Goal: Task Accomplishment & Management: Use online tool/utility

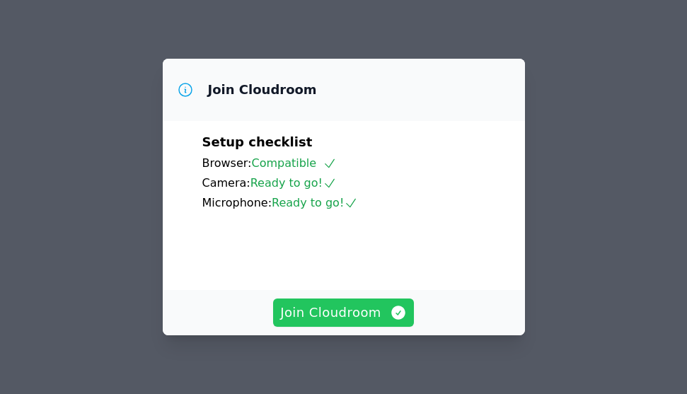
click at [345, 308] on span "Join Cloudroom" at bounding box center [343, 313] width 127 height 20
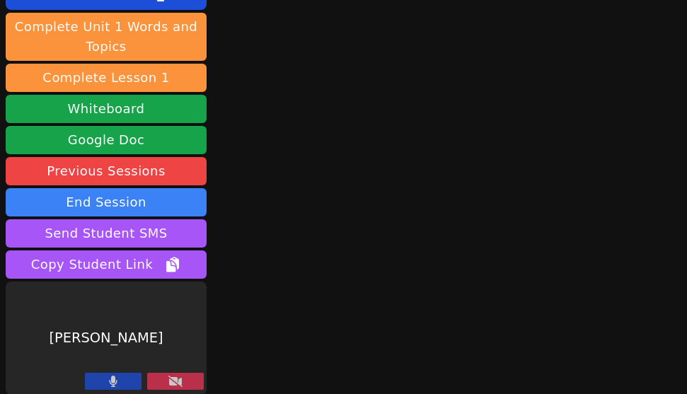
scroll to position [146, 0]
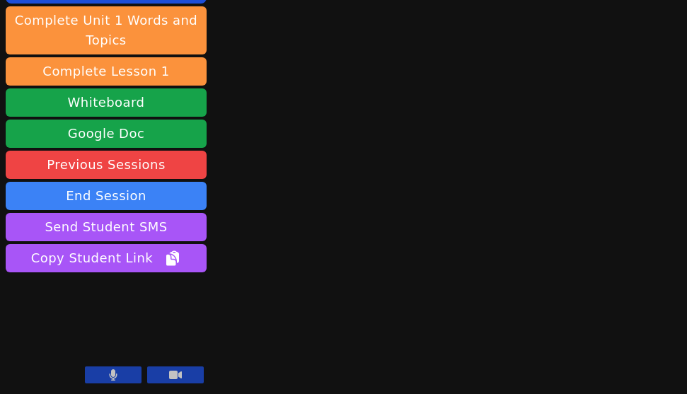
click at [122, 373] on button at bounding box center [113, 375] width 57 height 17
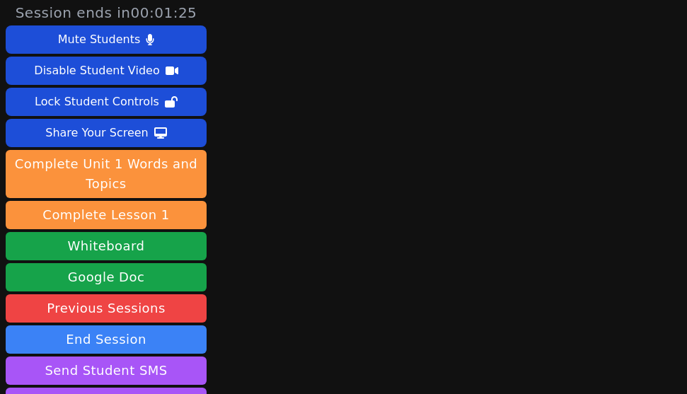
scroll to position [0, 0]
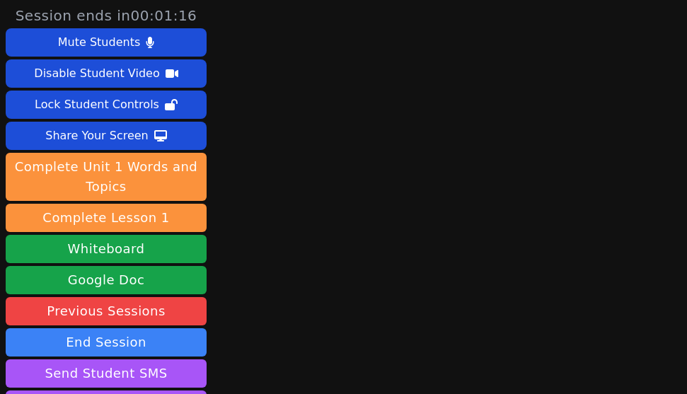
click at [328, 130] on div "Session ends in 00:01:16 Mute Students Disable Student Video Lock Student Contr…" at bounding box center [343, 197] width 687 height 394
click at [342, 150] on div "Session ends in 00:01:14 Mute Students Disable Student Video Lock Student Contr…" at bounding box center [343, 197] width 687 height 394
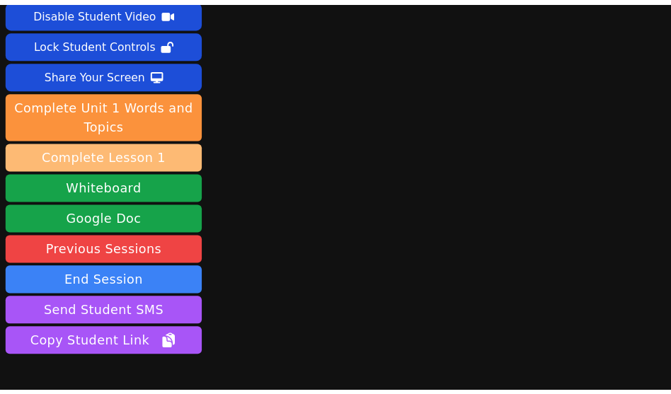
scroll to position [146, 0]
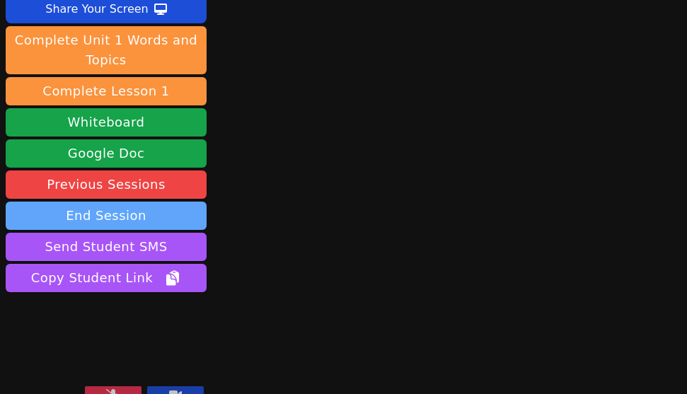
click at [119, 202] on button "End Session" at bounding box center [106, 216] width 201 height 28
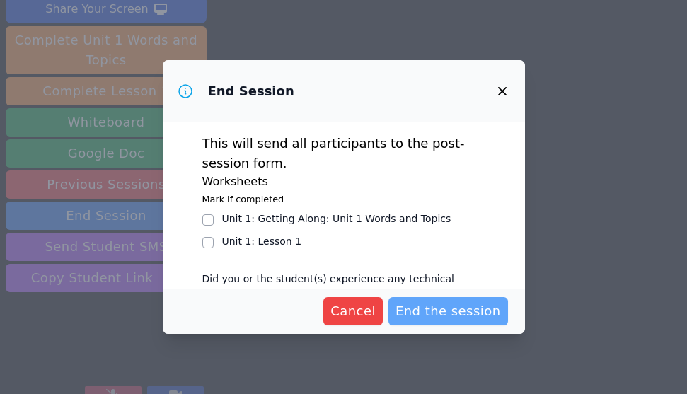
click at [457, 312] on span "End the session" at bounding box center [448, 311] width 105 height 20
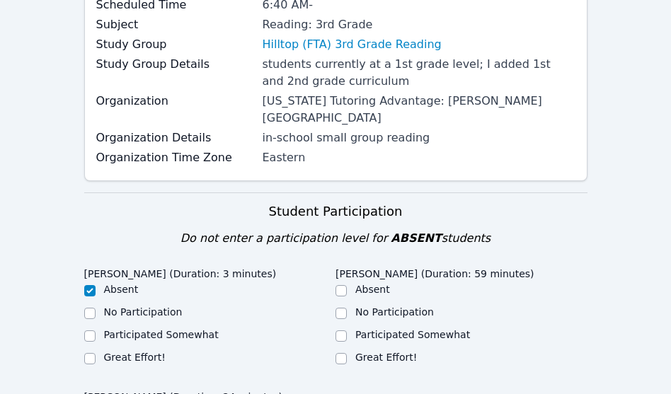
scroll to position [318, 0]
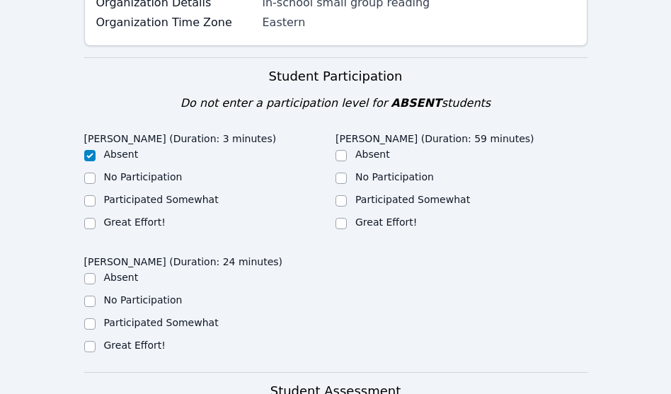
click at [372, 217] on label "Great Effort!" at bounding box center [386, 222] width 62 height 11
click at [347, 218] on input "Great Effort!" at bounding box center [340, 223] width 11 height 11
checkbox input "true"
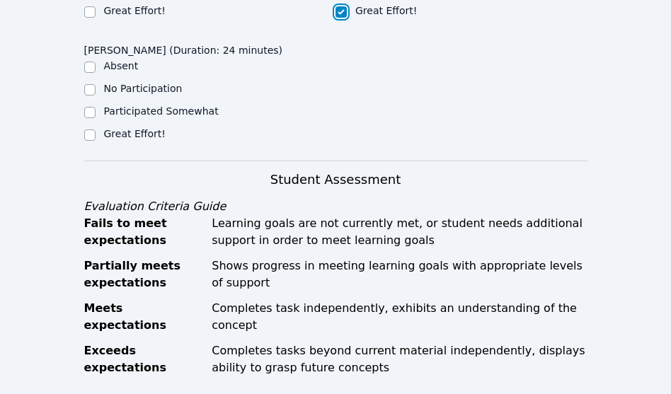
scroll to position [531, 0]
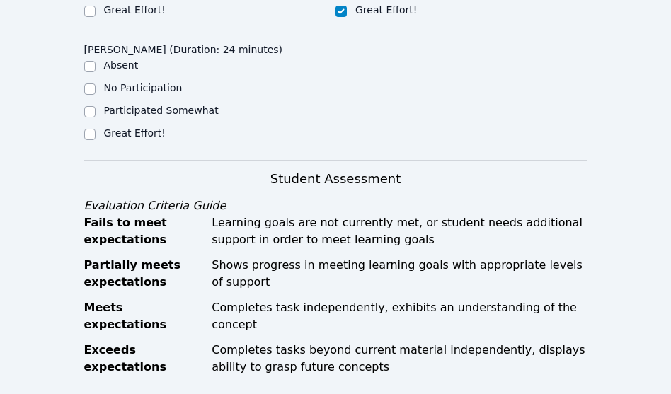
click at [127, 105] on label "Participated Somewhat" at bounding box center [161, 110] width 115 height 11
click at [96, 106] on input "Participated Somewhat" at bounding box center [89, 111] width 11 height 11
checkbox input "true"
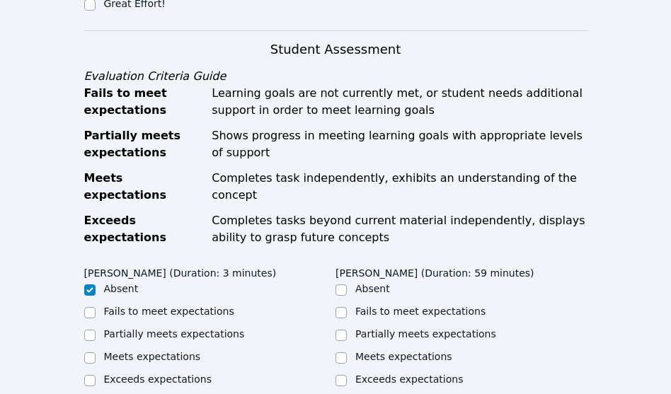
scroll to position [849, 0]
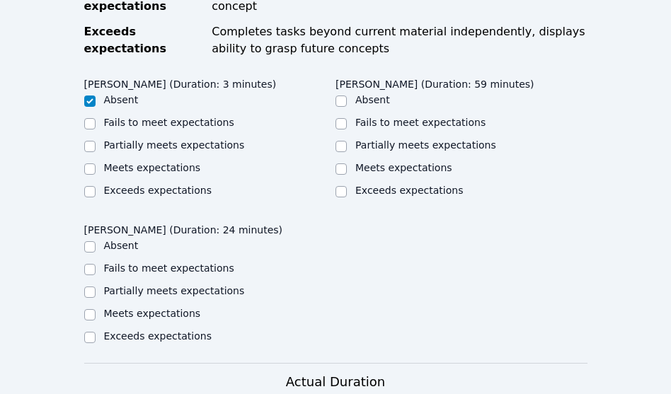
click at [381, 162] on label "Meets expectations" at bounding box center [403, 167] width 97 height 11
click at [347, 163] on input "Meets expectations" at bounding box center [340, 168] width 11 height 11
checkbox input "true"
click at [151, 308] on label "Meets expectations" at bounding box center [152, 313] width 97 height 11
click at [96, 309] on input "Meets expectations" at bounding box center [89, 314] width 11 height 11
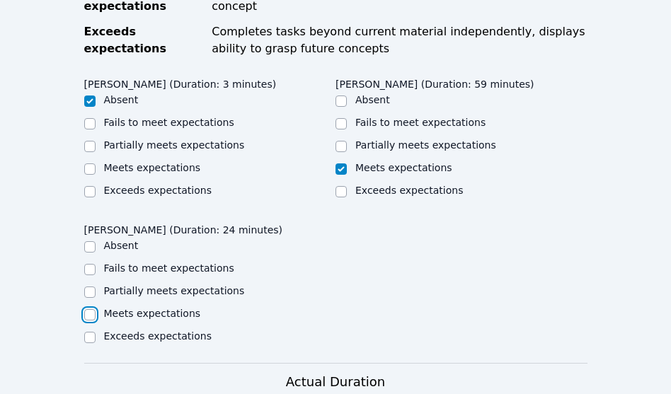
checkbox input "true"
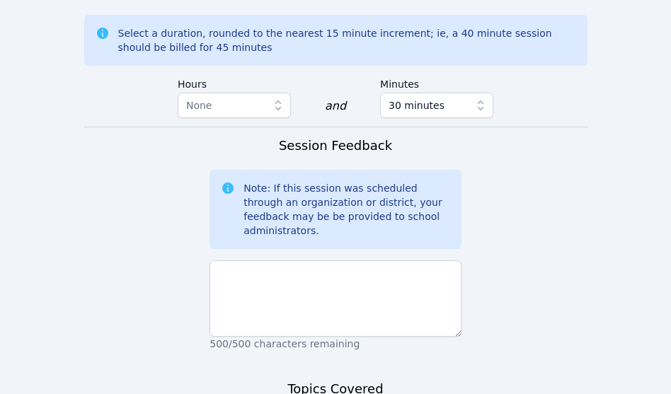
scroll to position [1274, 0]
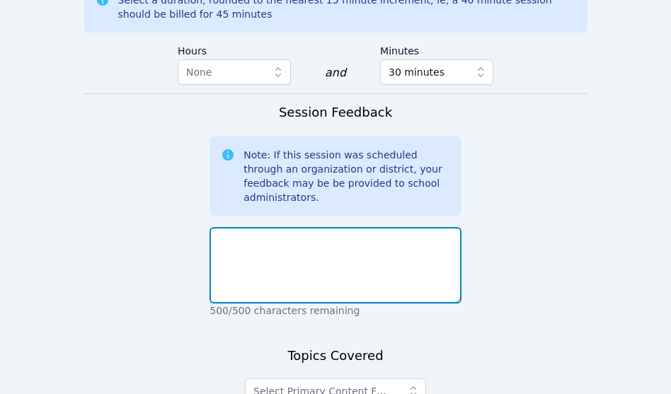
click at [340, 227] on textarea at bounding box center [335, 265] width 252 height 76
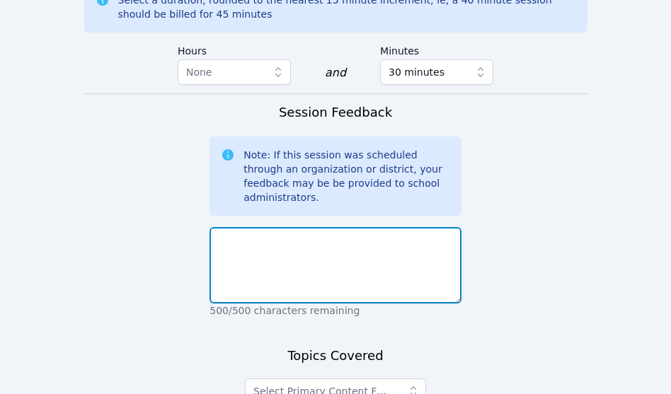
click at [340, 227] on textarea at bounding box center [335, 265] width 252 height 76
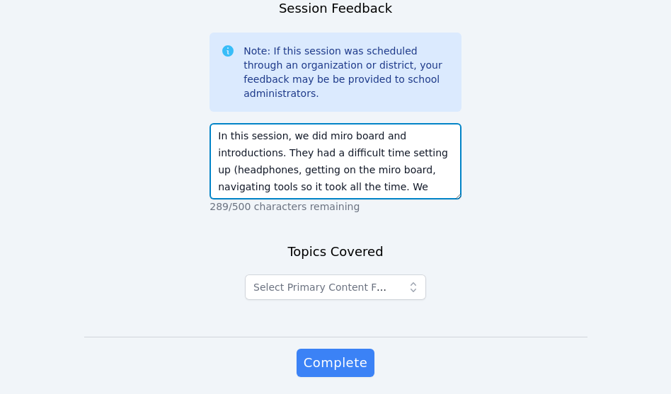
scroll to position [1381, 0]
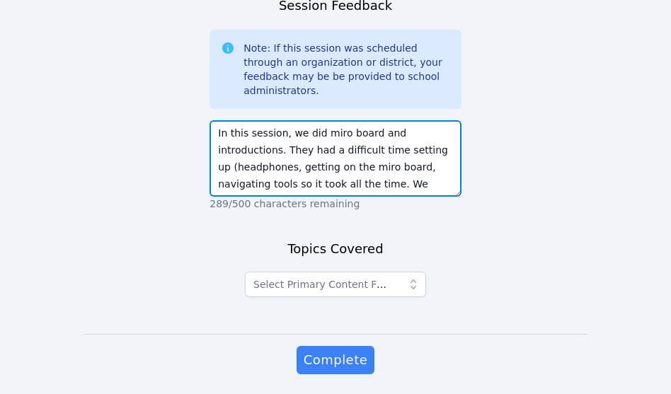
type textarea "In this session, we did miro board and introductions. They had a difficult time…"
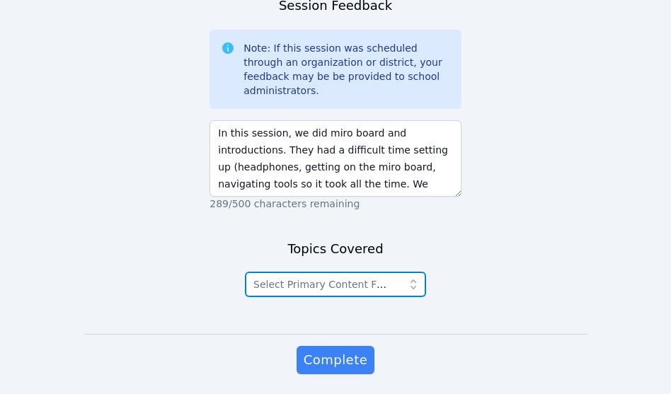
click at [385, 276] on span "Select Primary Content Focus" at bounding box center [325, 284] width 144 height 17
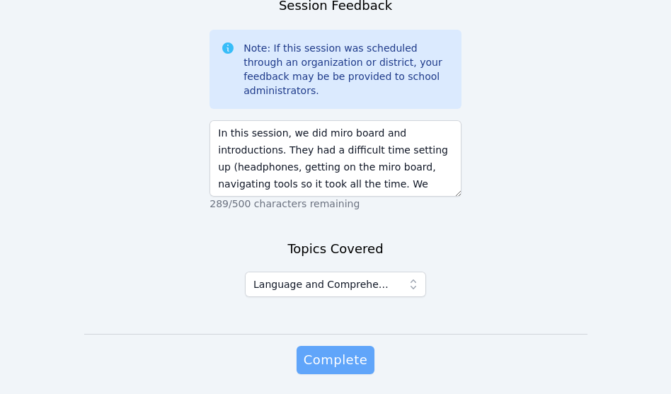
click at [349, 350] on span "Complete" at bounding box center [336, 360] width 64 height 20
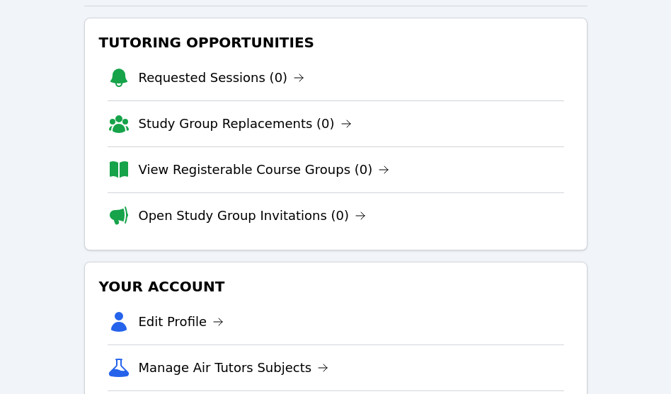
scroll to position [318, 0]
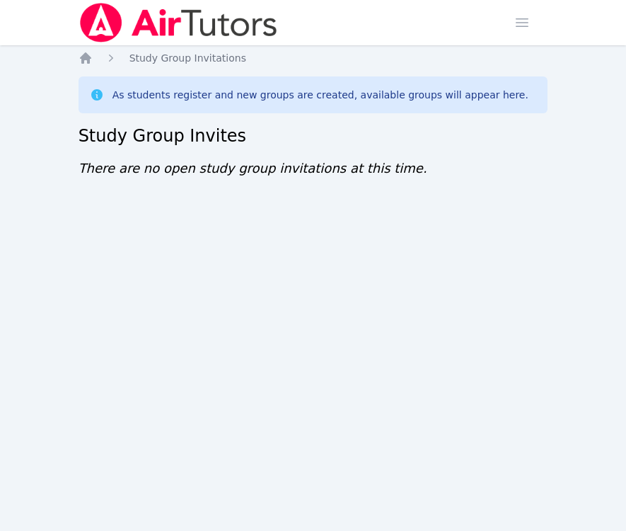
click at [25, 131] on div "Home Sessions Study Groups Students Messages Open user menu [PERSON_NAME] Open …" at bounding box center [313, 265] width 626 height 531
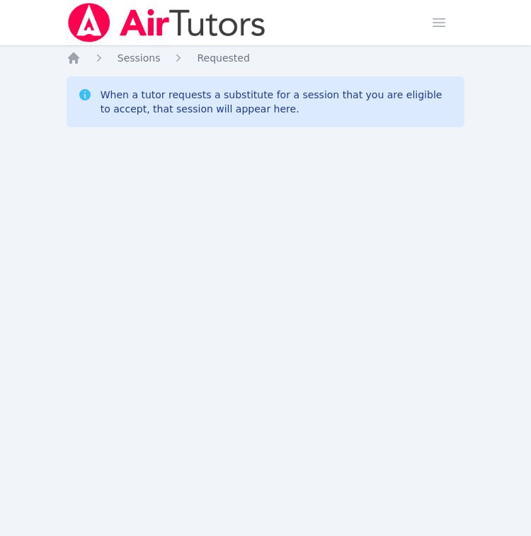
click at [192, 235] on div "Home Sessions Study Groups Students Messages Open user menu [PERSON_NAME] Open …" at bounding box center [265, 268] width 531 height 536
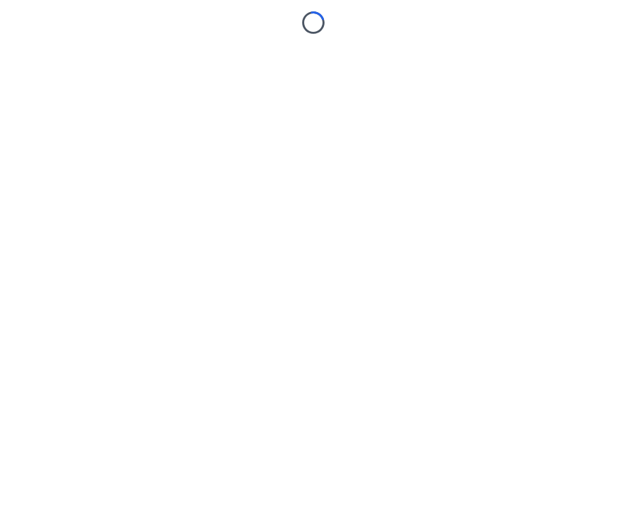
click at [155, 231] on body "Loading..." at bounding box center [313, 265] width 626 height 531
